Goal: Information Seeking & Learning: Find specific page/section

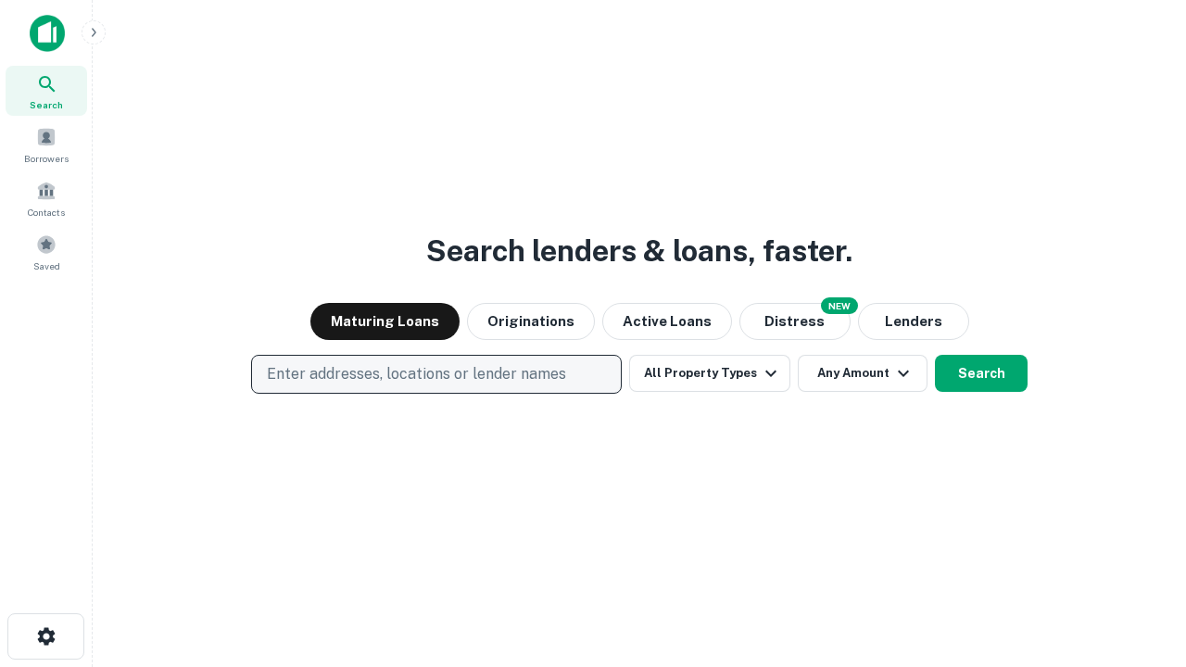
click at [435, 374] on p "Enter addresses, locations or lender names" at bounding box center [416, 374] width 299 height 22
type input "**********"
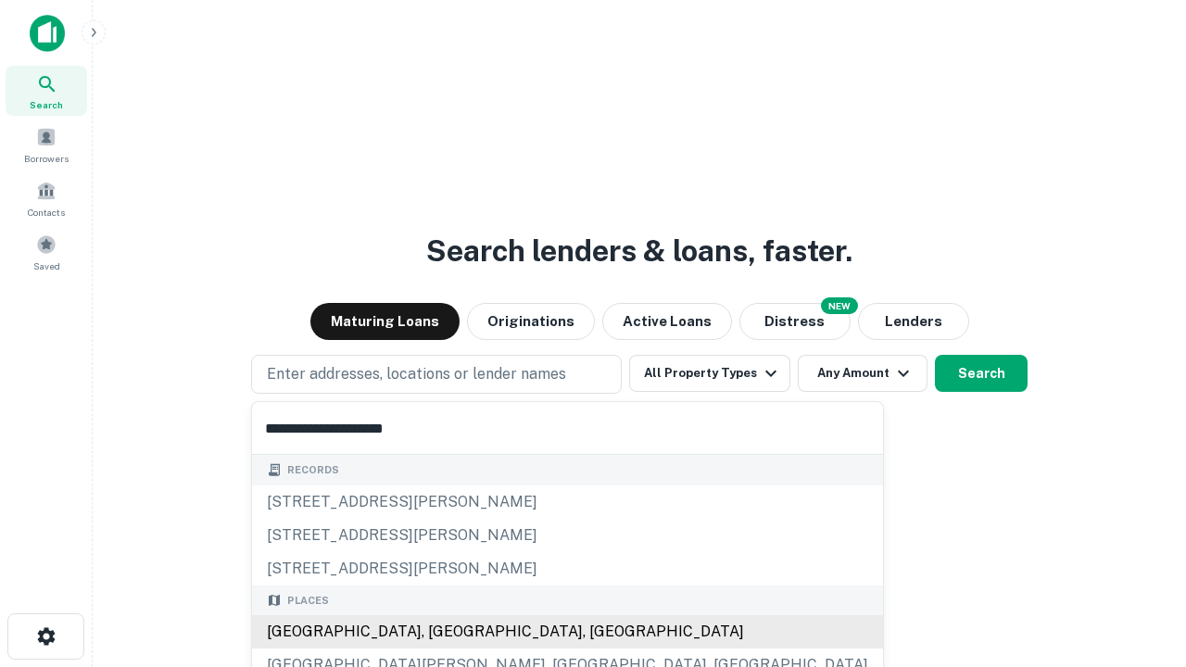
click at [443, 632] on div "Santa Monica, CA, USA" at bounding box center [567, 631] width 631 height 33
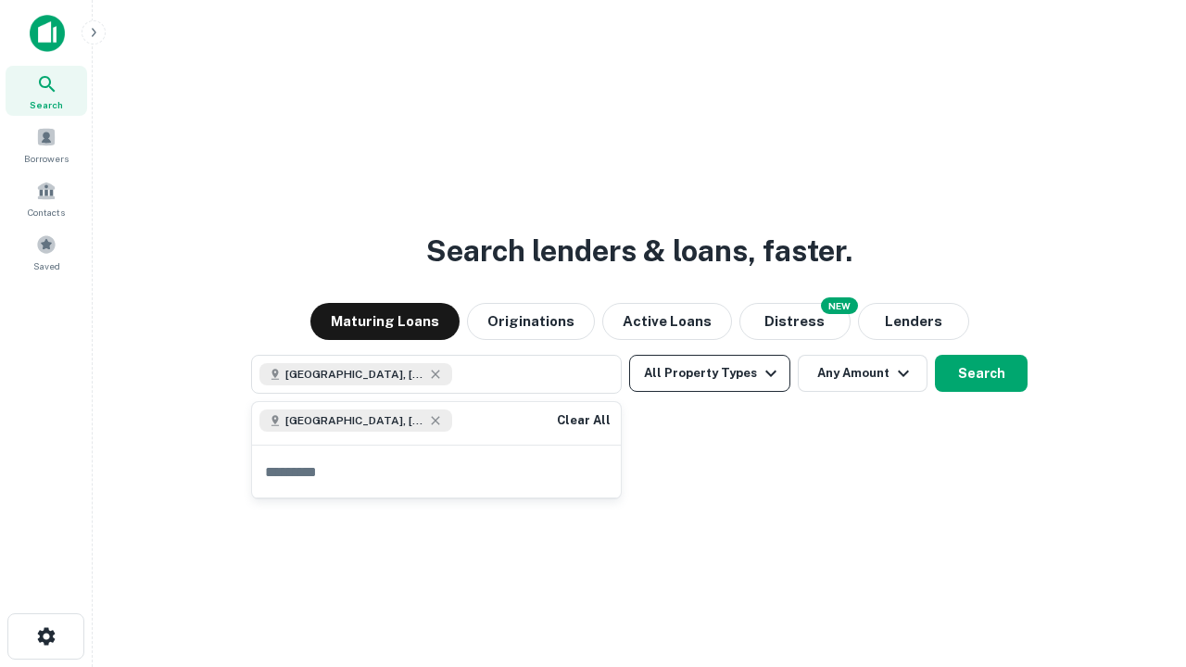
click at [709, 373] on button "All Property Types" at bounding box center [709, 373] width 161 height 37
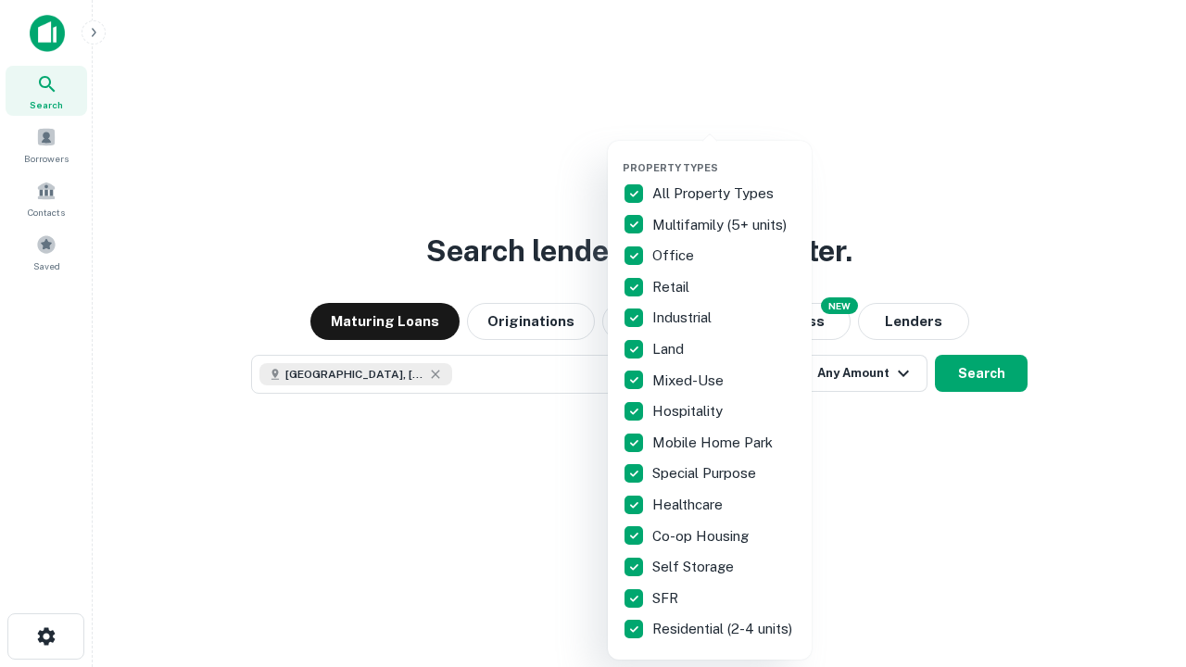
click at [724, 156] on button "button" at bounding box center [724, 156] width 204 height 1
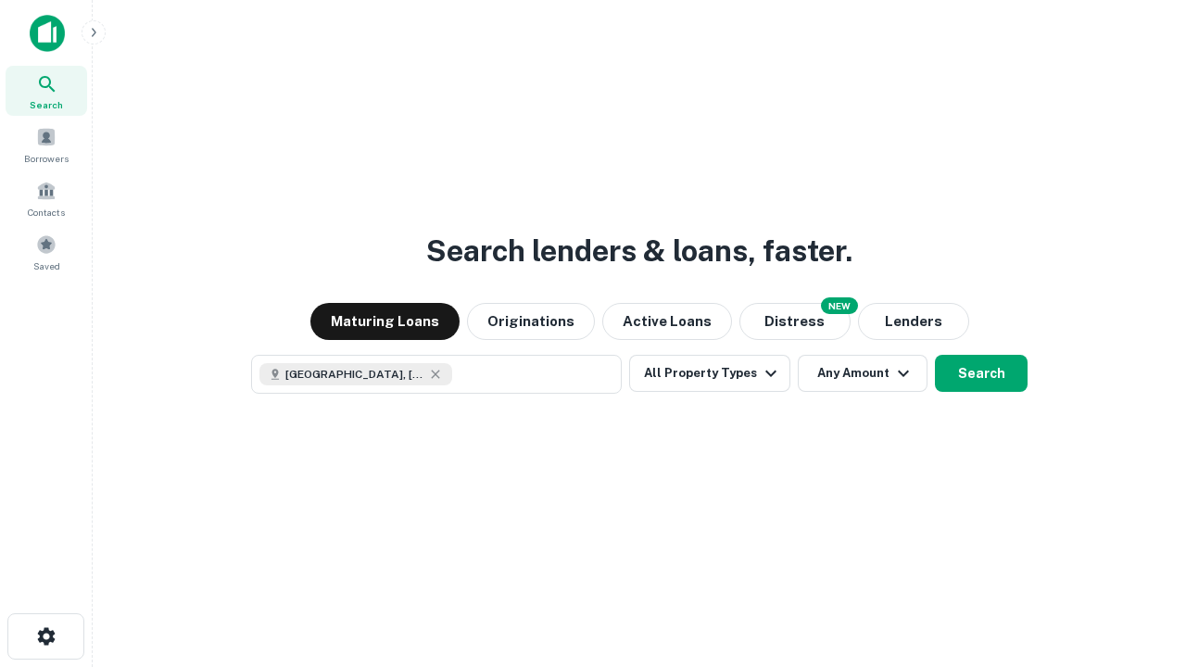
scroll to position [30, 0]
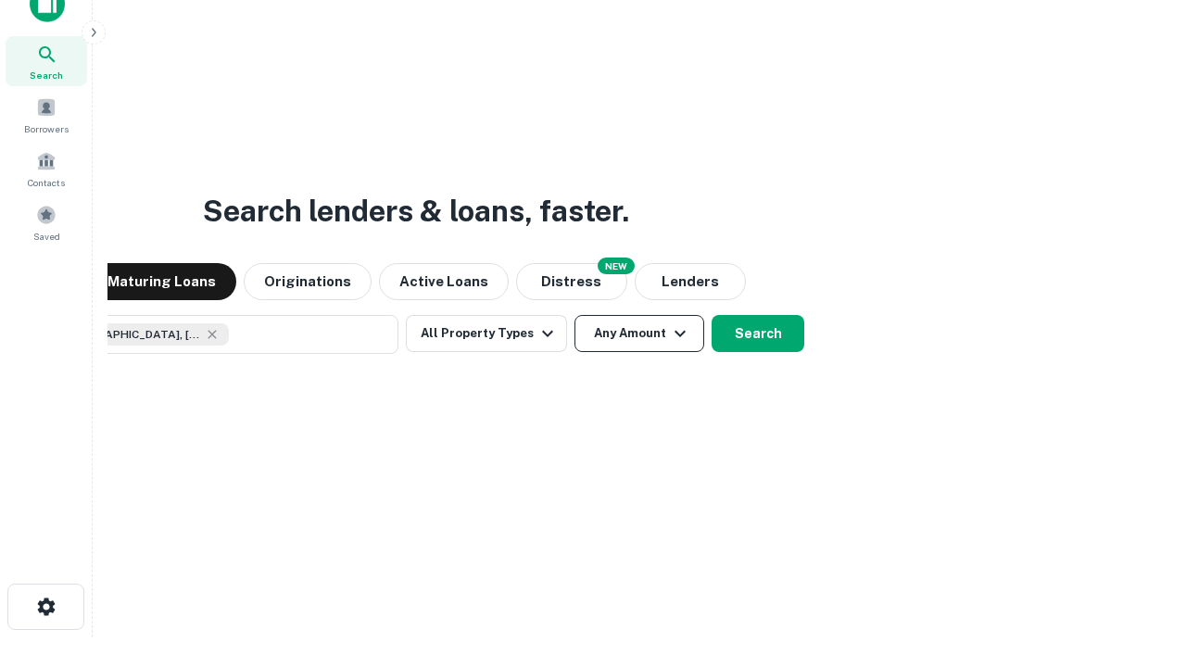
click at [574, 315] on button "Any Amount" at bounding box center [639, 333] width 130 height 37
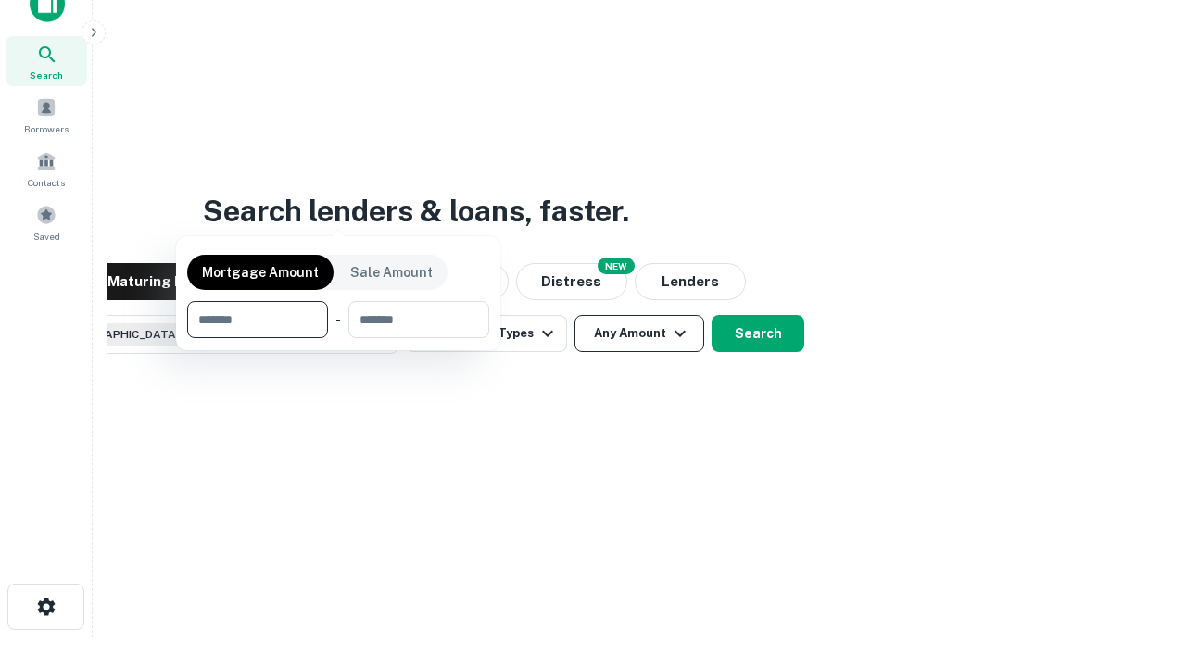
scroll to position [133, 524]
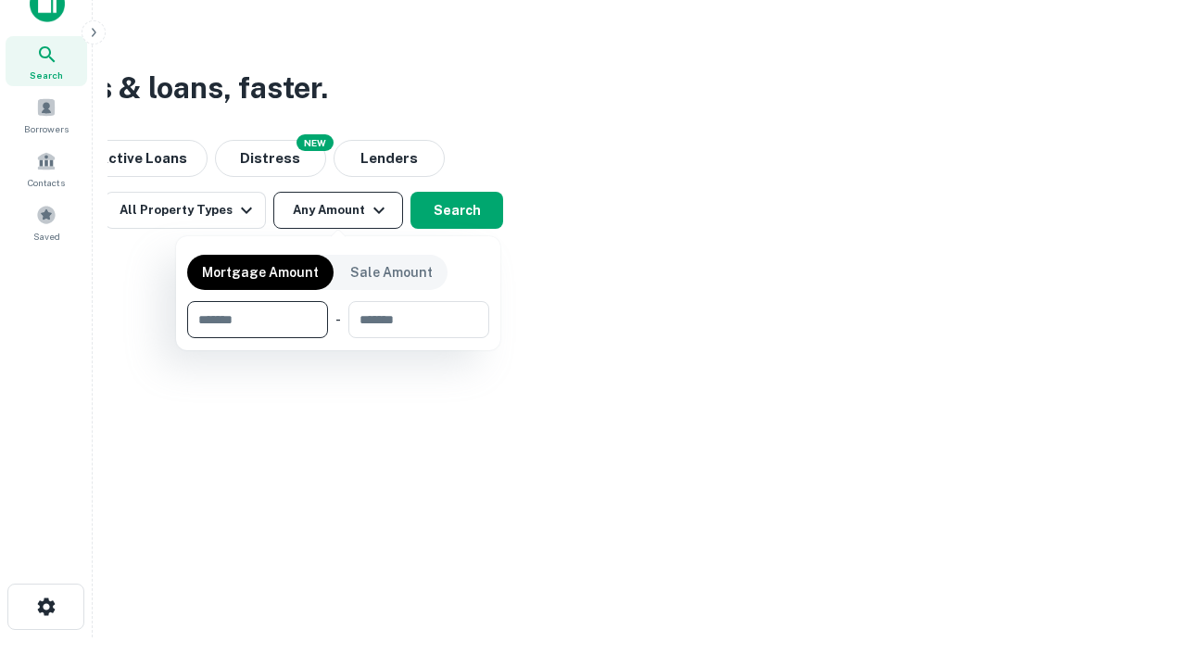
type input "*******"
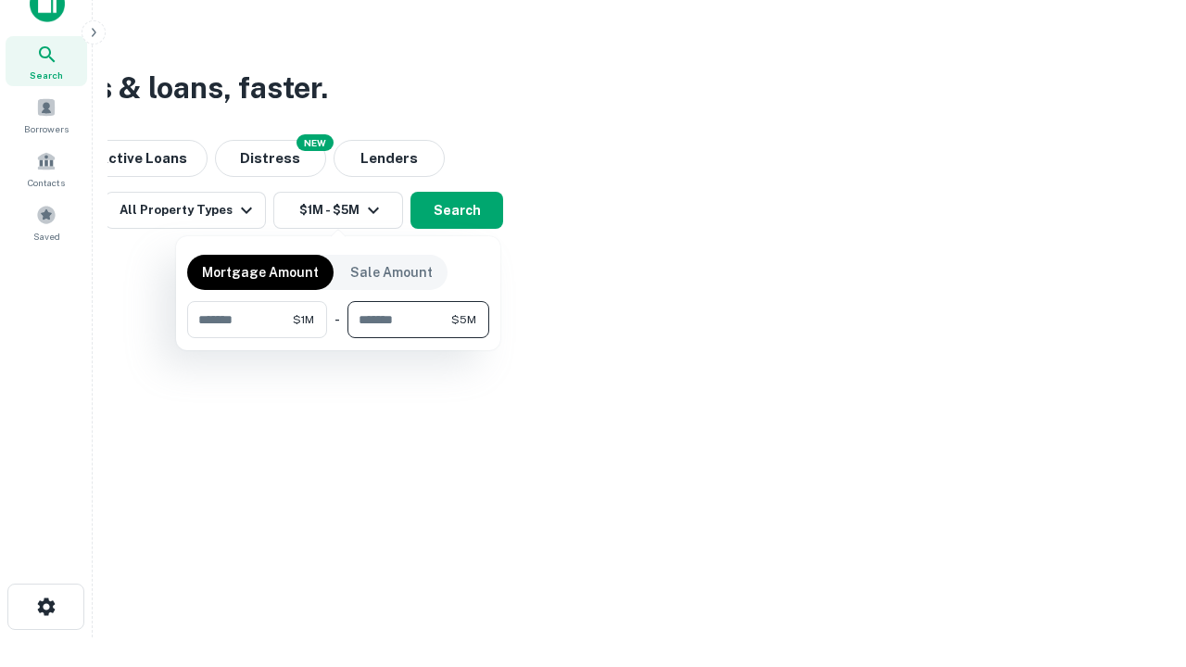
type input "*******"
click at [338, 338] on button "button" at bounding box center [338, 338] width 302 height 1
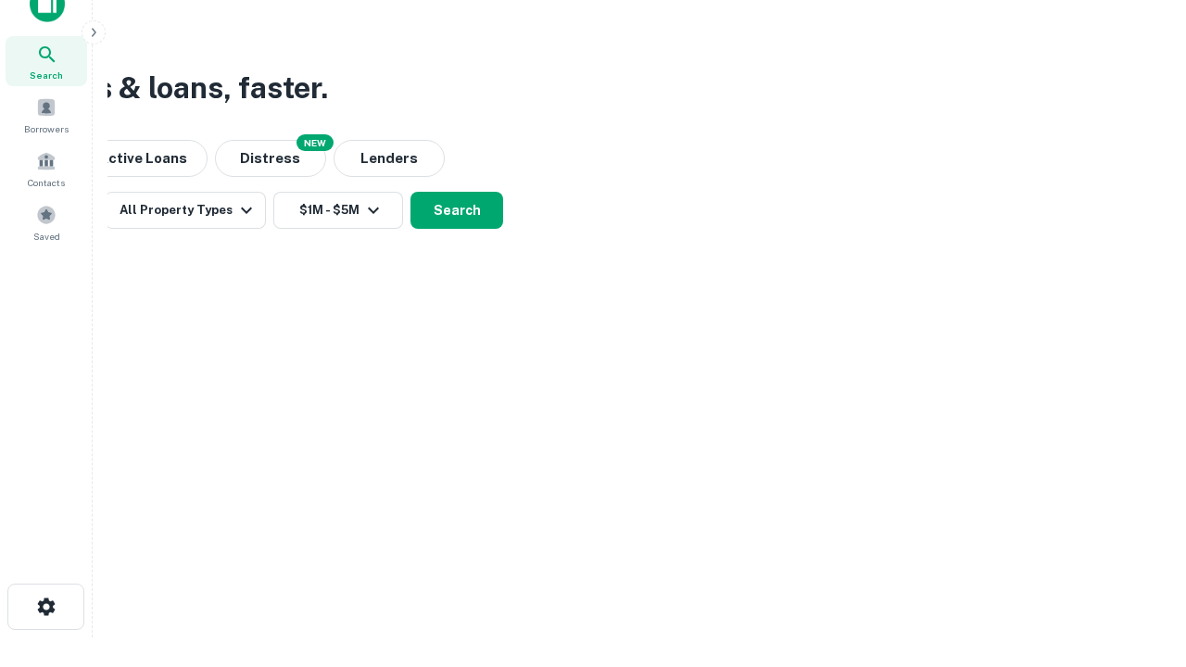
scroll to position [30, 0]
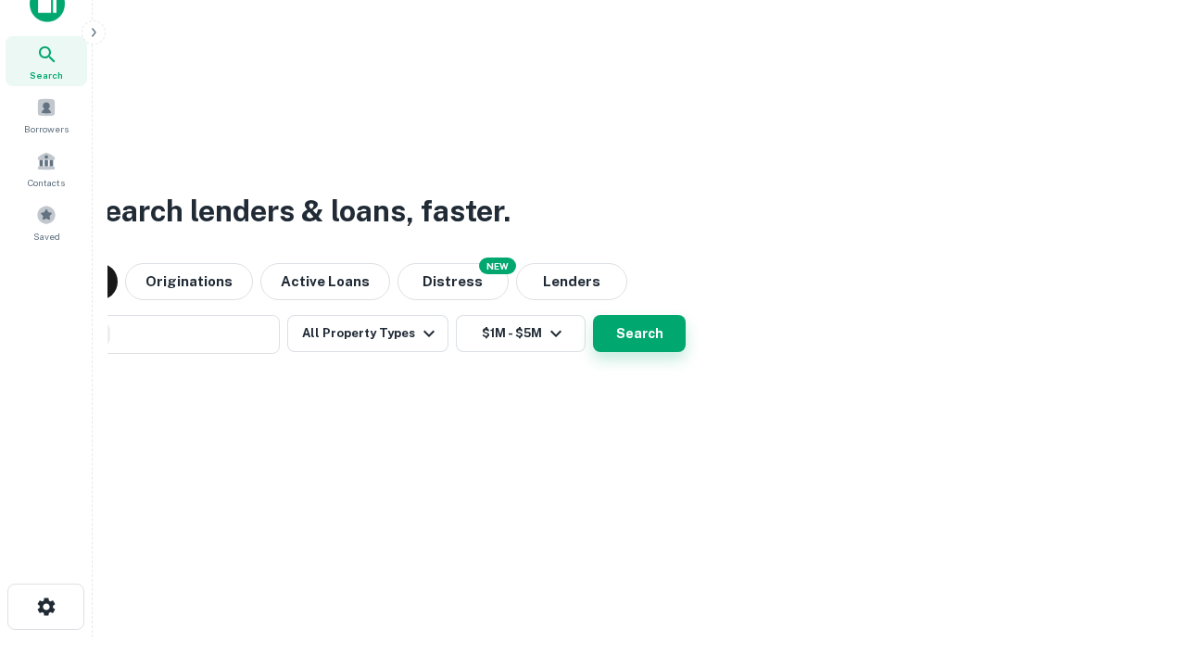
click at [593, 315] on button "Search" at bounding box center [639, 333] width 93 height 37
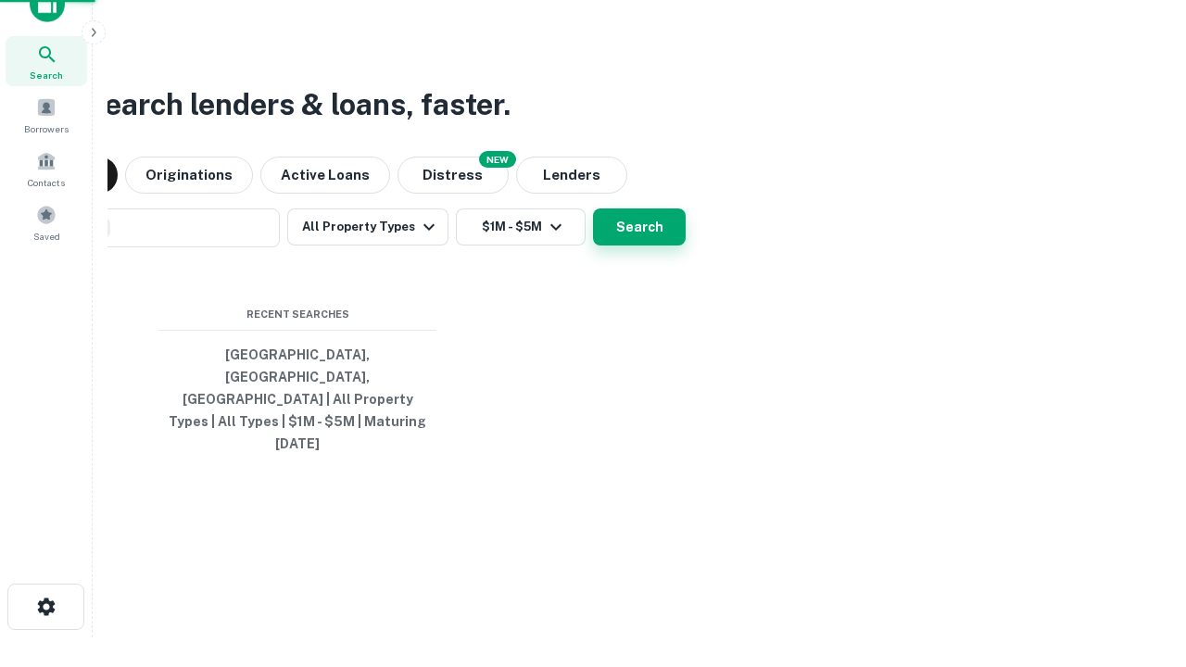
scroll to position [49, 524]
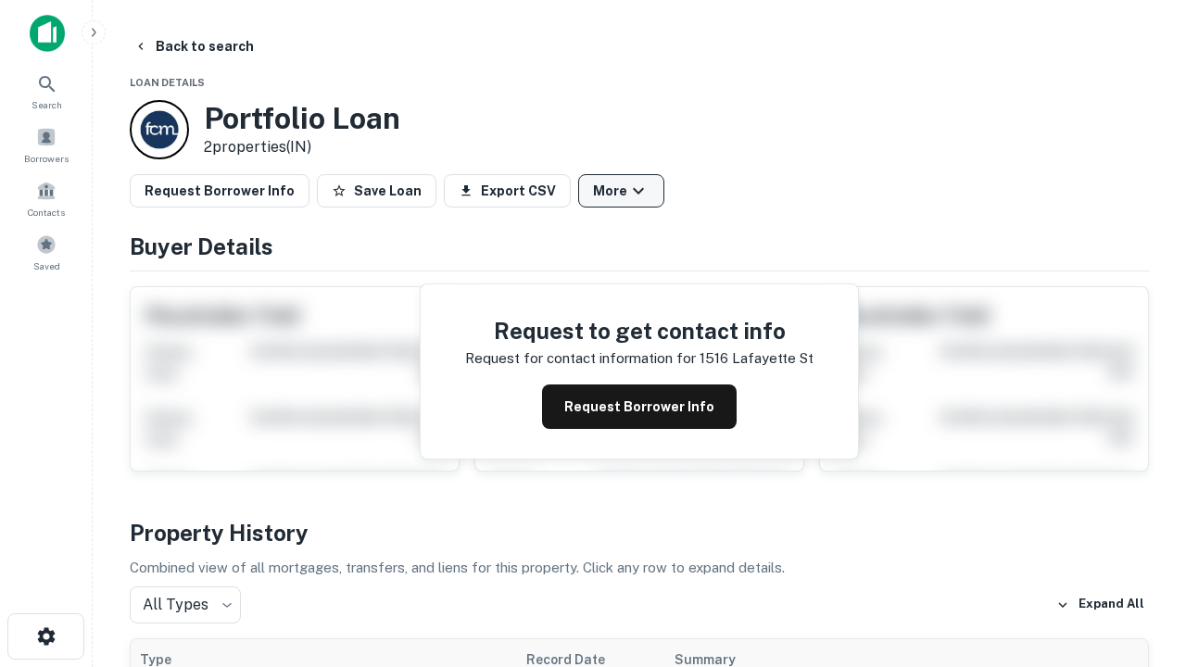
click at [621, 191] on button "More" at bounding box center [621, 190] width 86 height 33
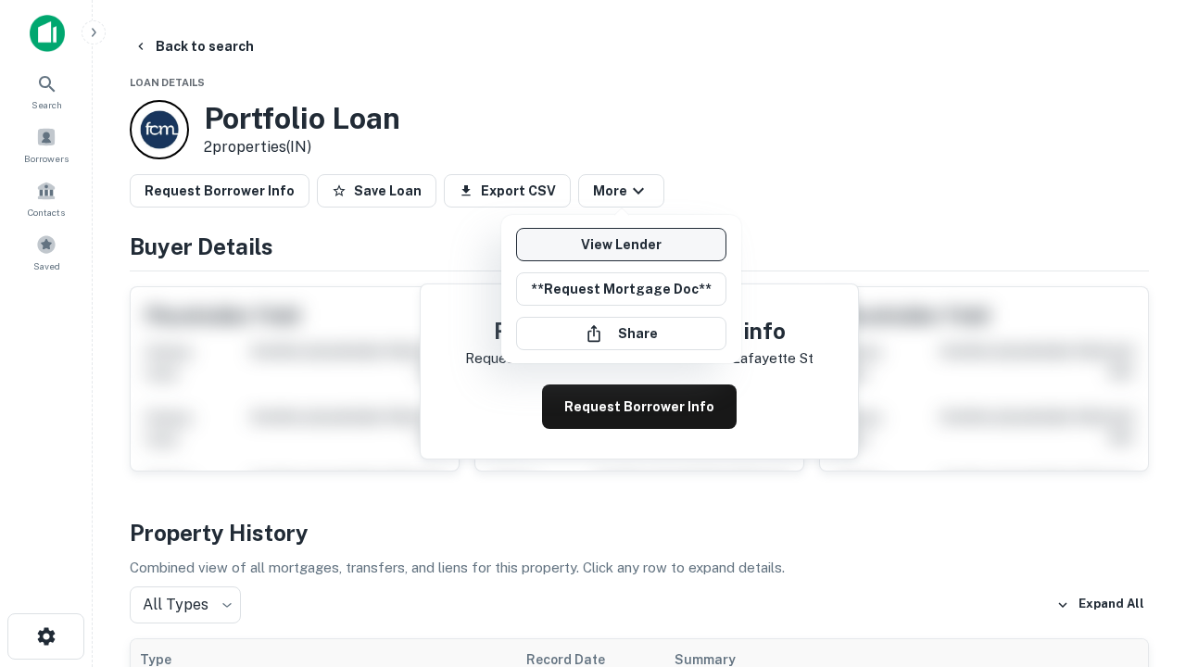
click at [621, 245] on link "View Lender" at bounding box center [621, 244] width 210 height 33
